Goal: Navigation & Orientation: Find specific page/section

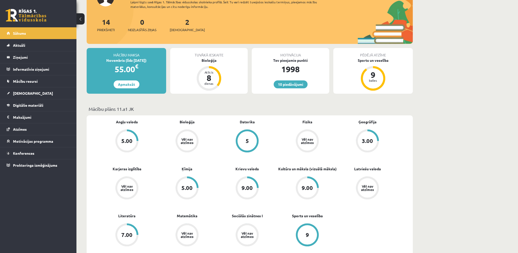
scroll to position [76, 0]
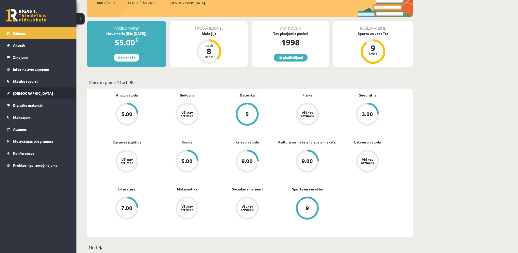
click at [18, 91] on span "[DEMOGRAPHIC_DATA]" at bounding box center [33, 93] width 40 height 5
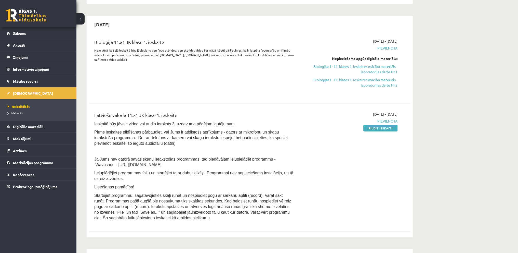
scroll to position [102, 0]
click at [15, 32] on span "Sākums" at bounding box center [19, 33] width 13 height 5
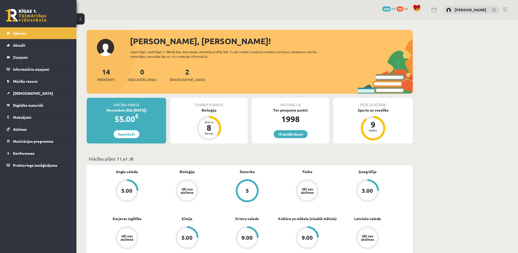
click at [504, 9] on link at bounding box center [505, 9] width 4 height 4
